Goal: Transaction & Acquisition: Book appointment/travel/reservation

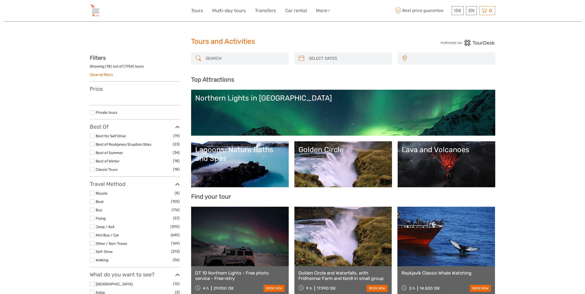
select select
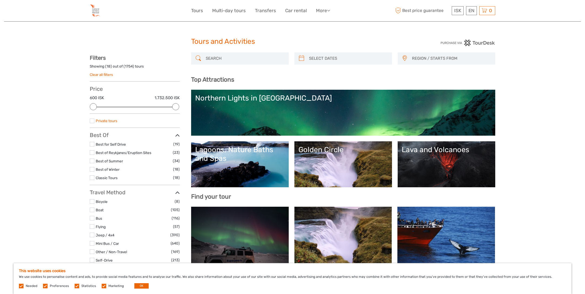
scroll to position [1, 0]
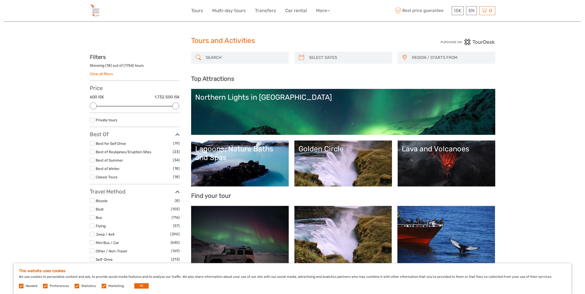
click at [93, 144] on label at bounding box center [92, 143] width 5 height 5
click at [0, 0] on input "checkbox" at bounding box center [0, 0] width 0 height 0
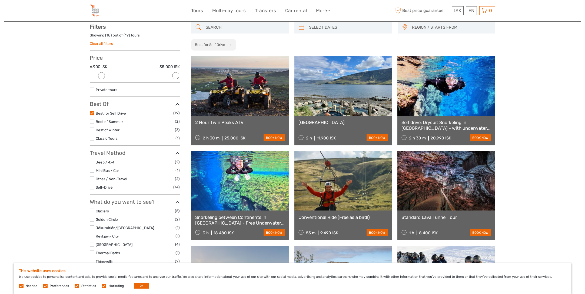
scroll to position [15, 0]
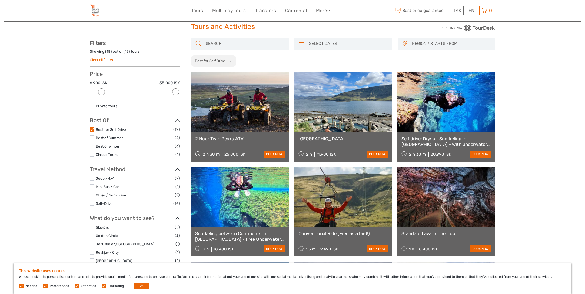
type input "[DATE]"
click at [317, 42] on input "search" at bounding box center [348, 43] width 82 height 9
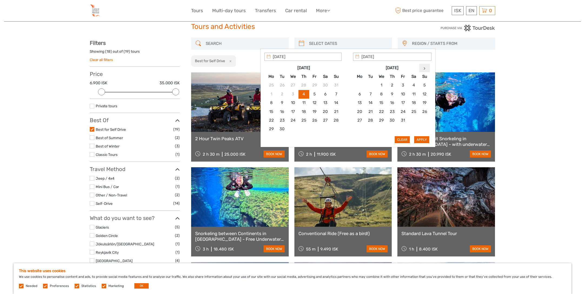
click at [422, 68] on th at bounding box center [424, 68] width 11 height 9
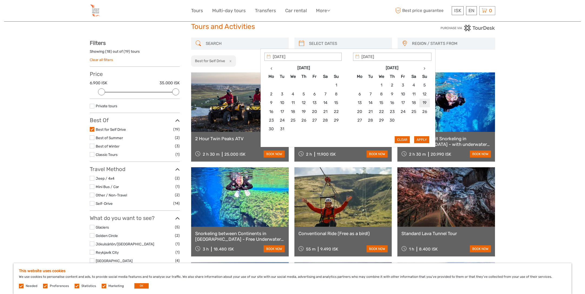
type input "[DATE]"
click at [420, 139] on button "Apply" at bounding box center [421, 139] width 15 height 7
type input "[DATE] - [DATE]"
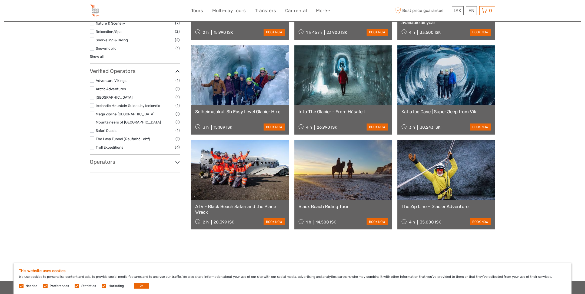
scroll to position [329, 0]
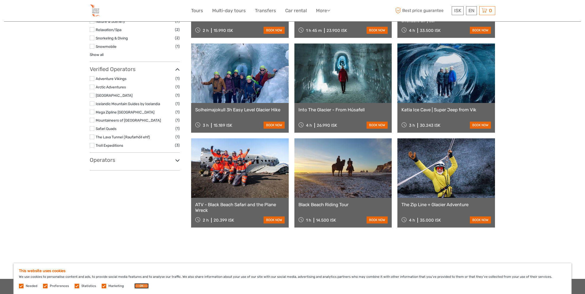
click at [139, 287] on button "OK" at bounding box center [141, 285] width 14 height 5
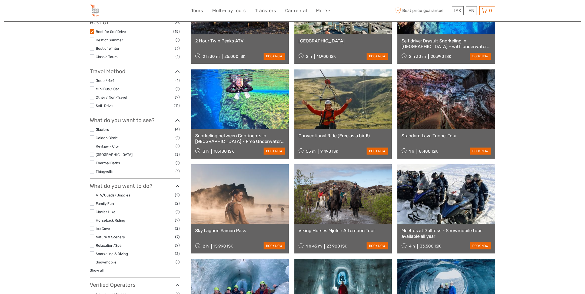
scroll to position [111, 0]
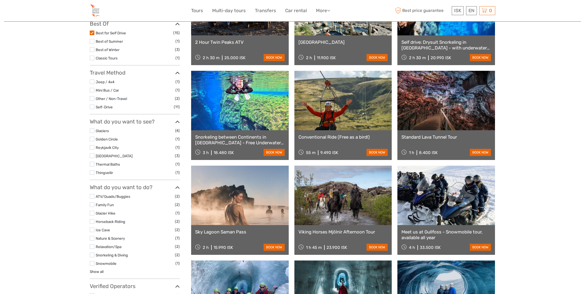
click at [93, 81] on label at bounding box center [92, 81] width 5 height 5
click at [0, 0] on input "checkbox" at bounding box center [0, 0] width 0 height 0
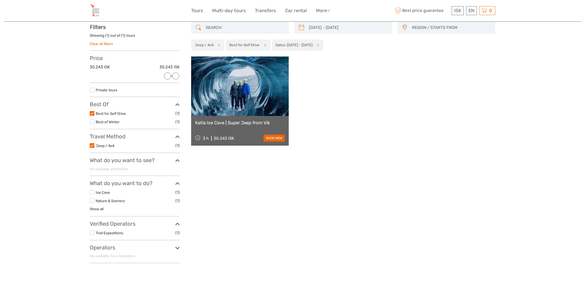
scroll to position [31, 0]
click at [451, 28] on span "REGION / STARTS FROM" at bounding box center [451, 28] width 83 height 9
click at [415, 51] on span "Capital Region" at bounding box center [442, 52] width 76 height 6
select select "Capital Region"
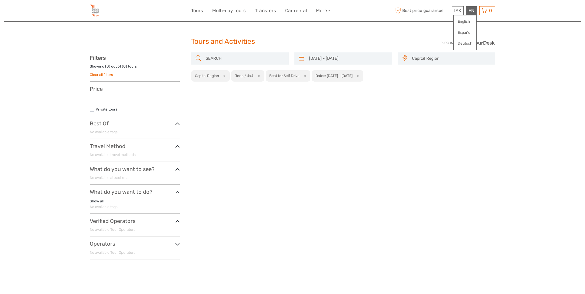
click at [472, 11] on div "EN English Español Deutsch" at bounding box center [471, 10] width 11 height 9
click at [464, 22] on link "English" at bounding box center [465, 22] width 23 height 10
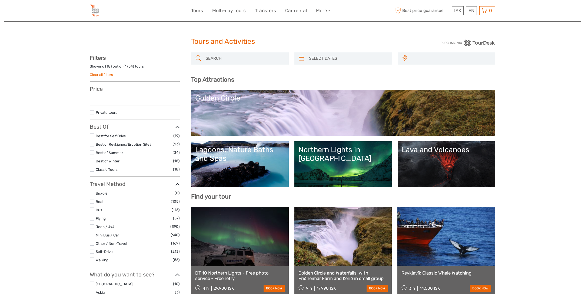
select select
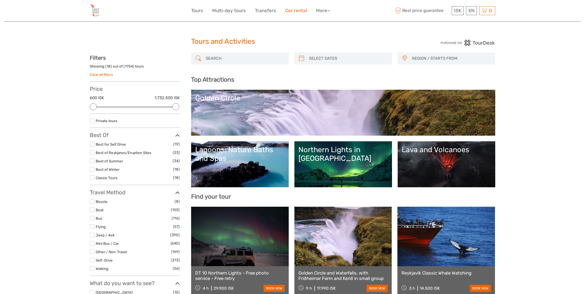
click at [294, 11] on link "Car rental" at bounding box center [296, 11] width 22 height 8
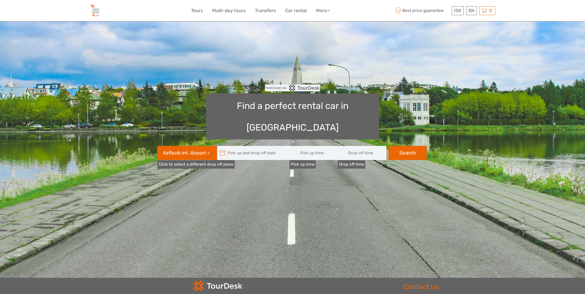
type input "08:00"
click at [221, 149] on icon at bounding box center [223, 153] width 6 height 9
type input "06/09/2025"
type input "07/09/2025"
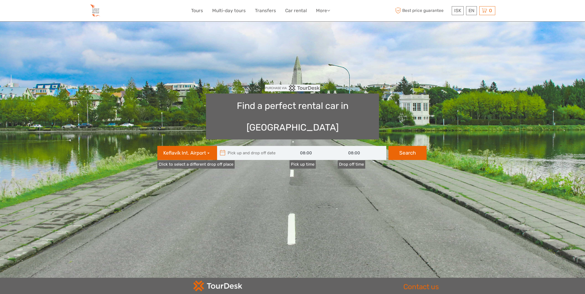
click at [234, 146] on input "text" at bounding box center [253, 153] width 73 height 14
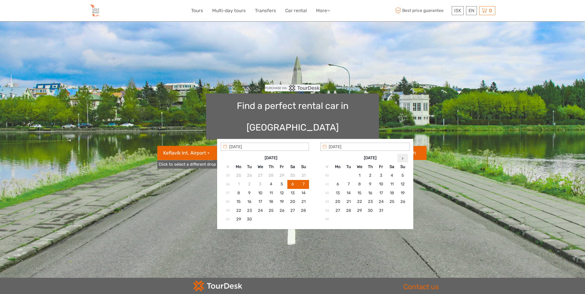
click at [402, 159] on icon at bounding box center [403, 158] width 2 height 3
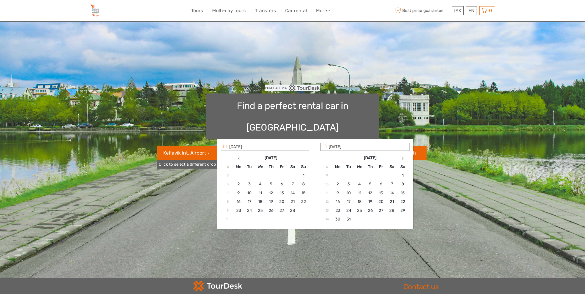
click at [402, 159] on icon at bounding box center [403, 158] width 2 height 3
type input "[DATE]"
type input "19/04/2026 - 25/04/2026"
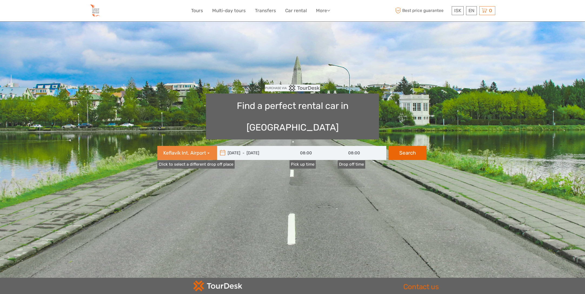
click at [208, 146] on button "Keflavík Int. Airport" at bounding box center [187, 153] width 60 height 14
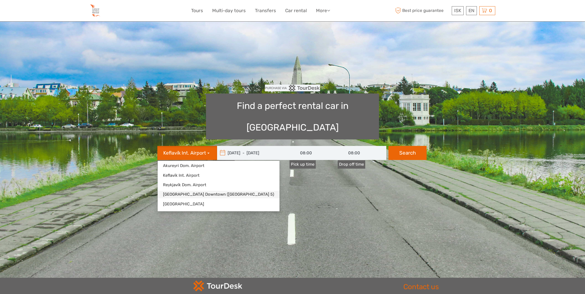
click at [190, 191] on link "Reykjavík Downtown (Flugvallarvegur 5)" at bounding box center [219, 194] width 122 height 7
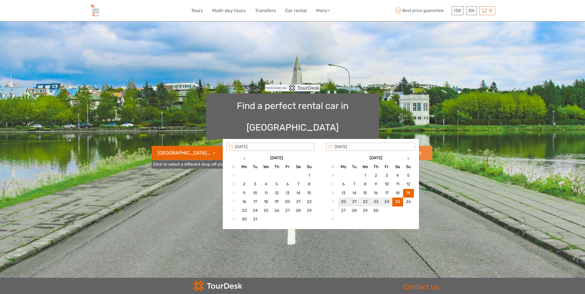
click at [413, 146] on button "Search" at bounding box center [413, 153] width 38 height 14
type input "19/04/2026 - 25/04/2026"
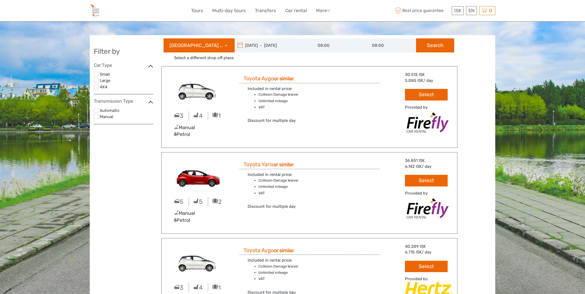
click at [97, 87] on label at bounding box center [96, 87] width 5 height 5
click at [0, 0] on input "checkbox" at bounding box center [0, 0] width 0 height 0
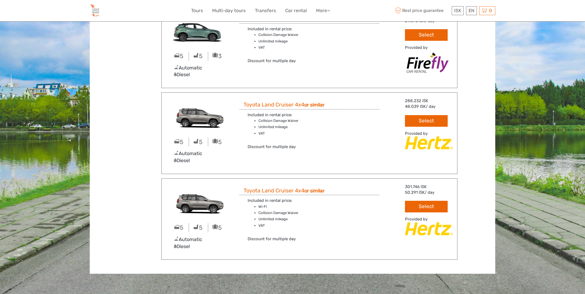
scroll to position [1148, 0]
click at [412, 119] on button "Select" at bounding box center [426, 121] width 43 height 12
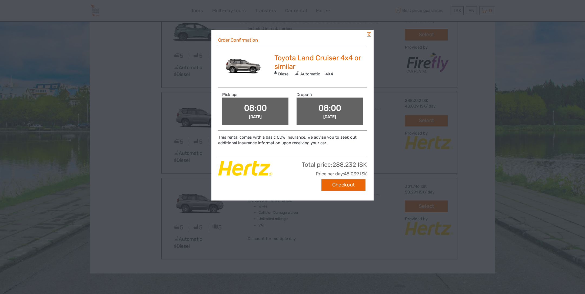
click at [369, 34] on link at bounding box center [369, 34] width 4 height 4
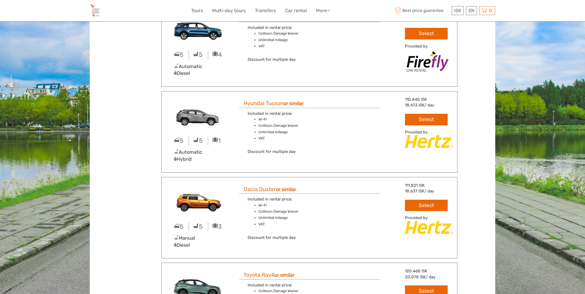
scroll to position [306, 0]
